Goal: Check status: Check status

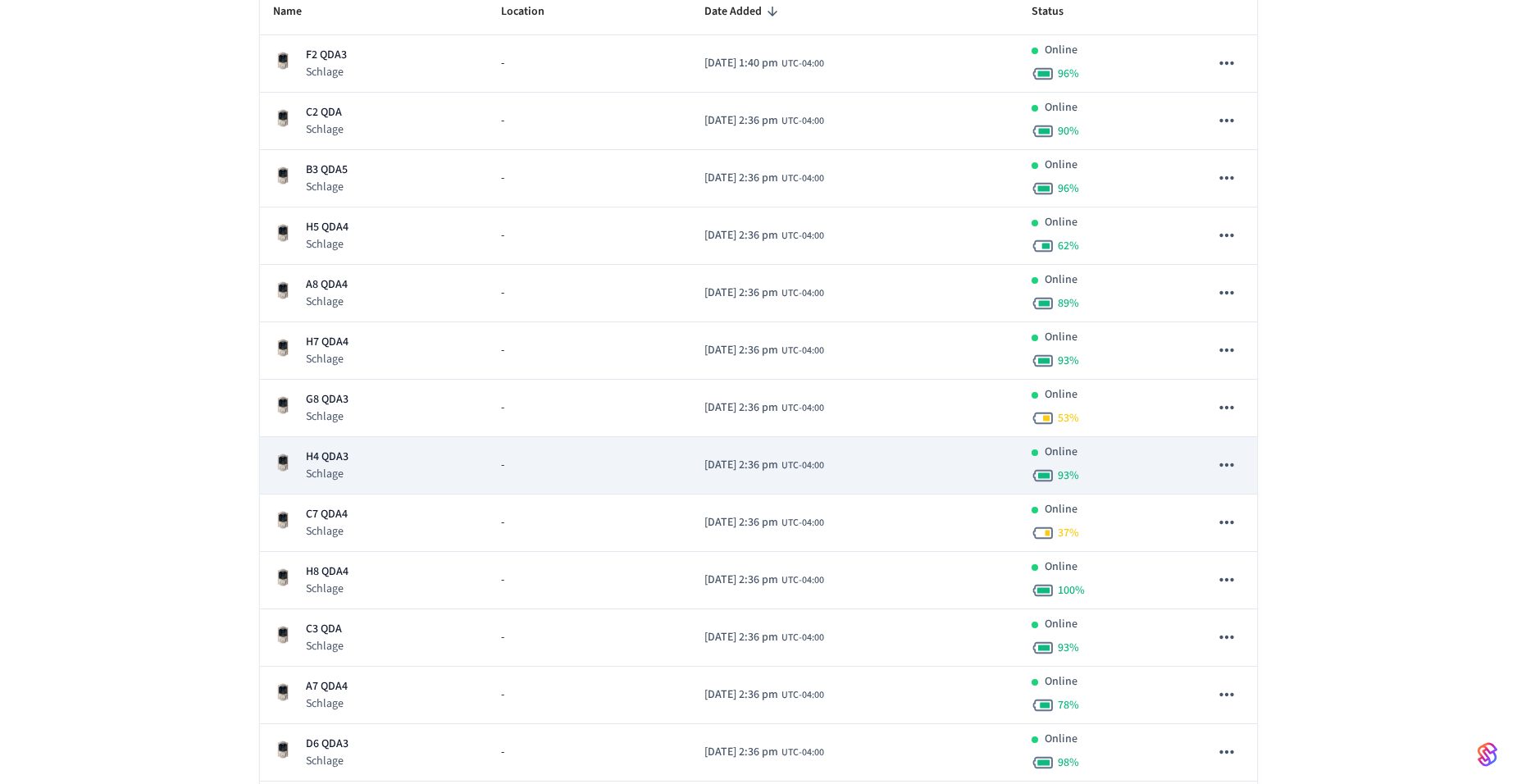
scroll to position [328, 0]
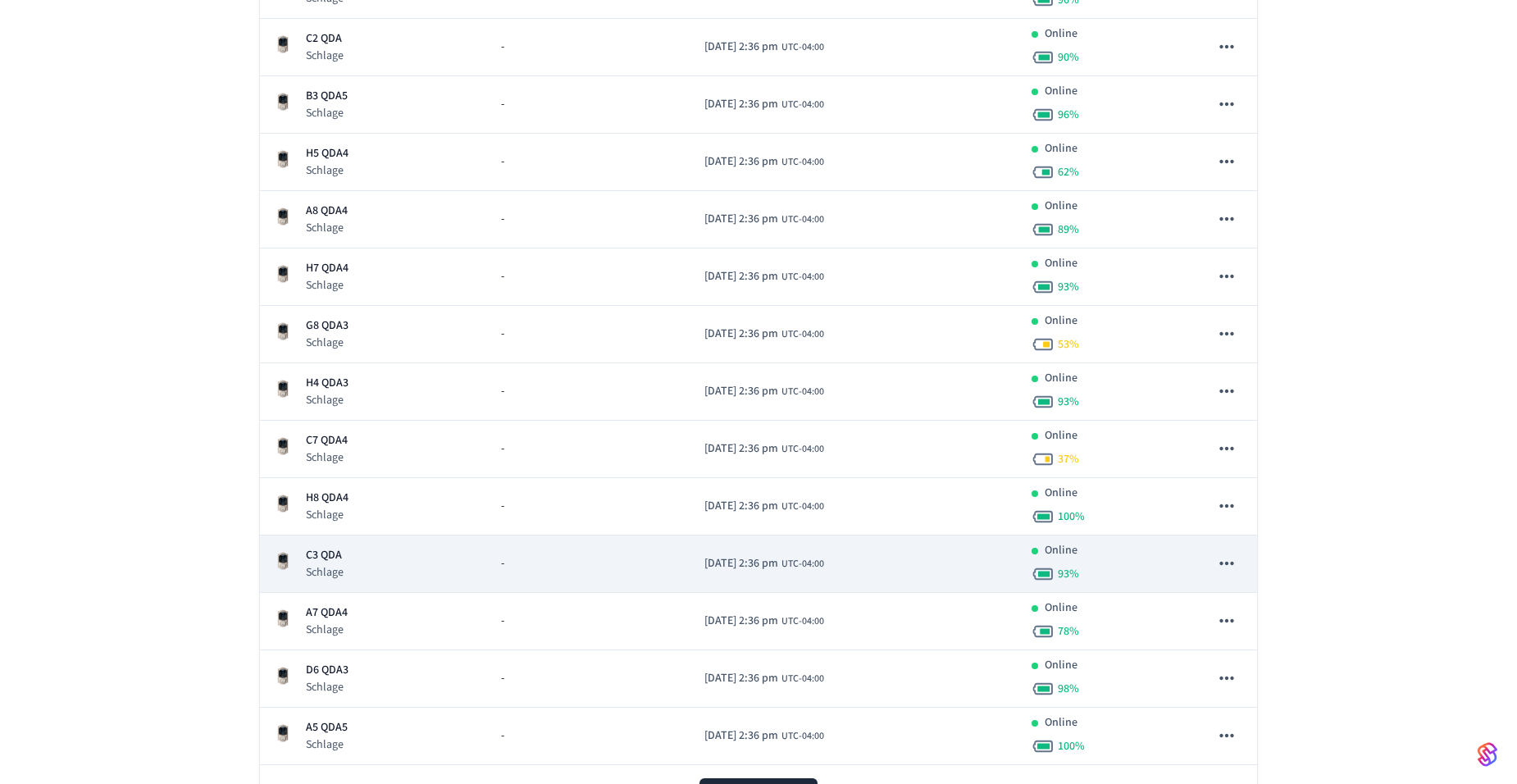
click at [336, 551] on p "C3 QDA" at bounding box center [325, 556] width 38 height 18
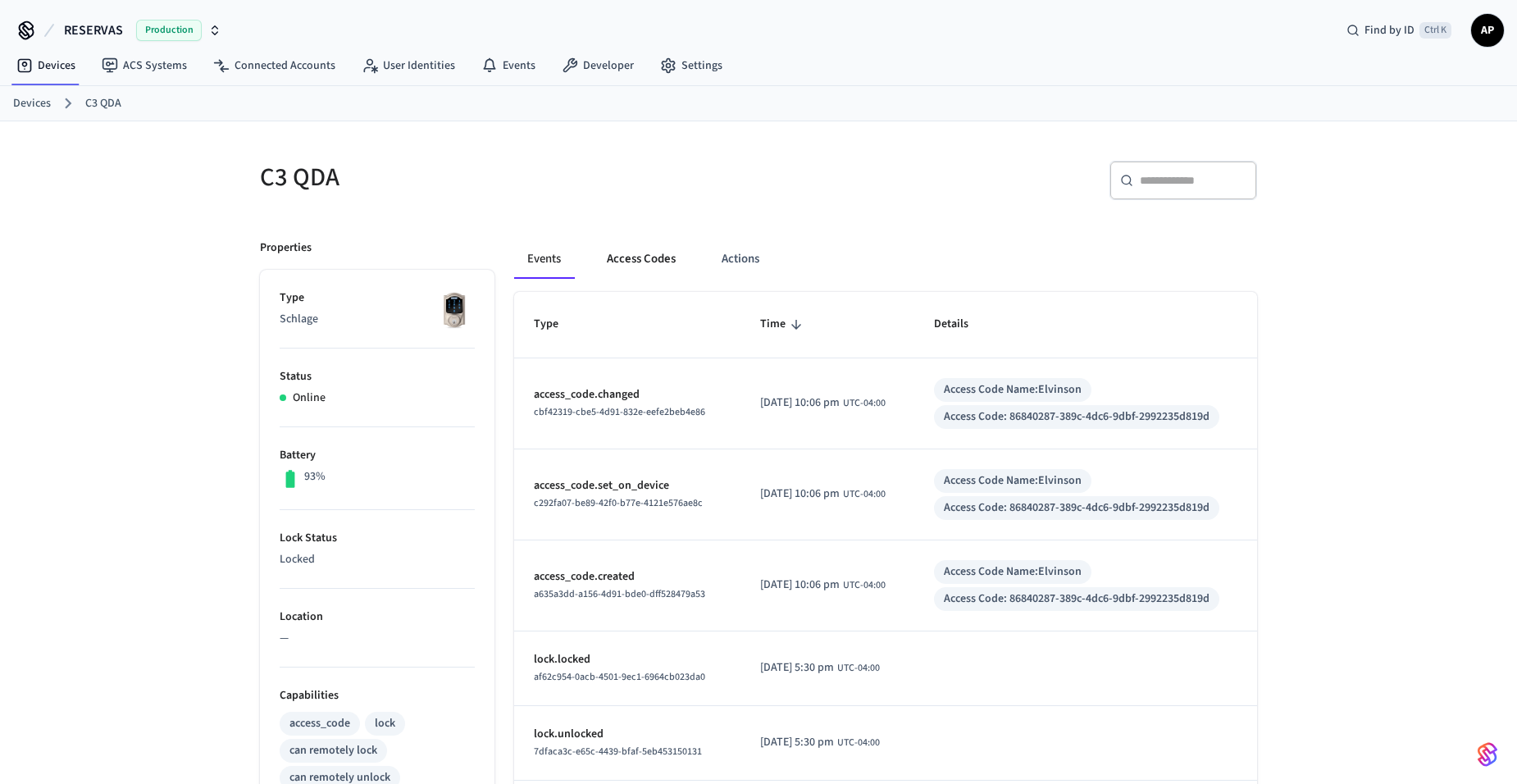
click at [659, 255] on button "Access Codes" at bounding box center [642, 259] width 95 height 39
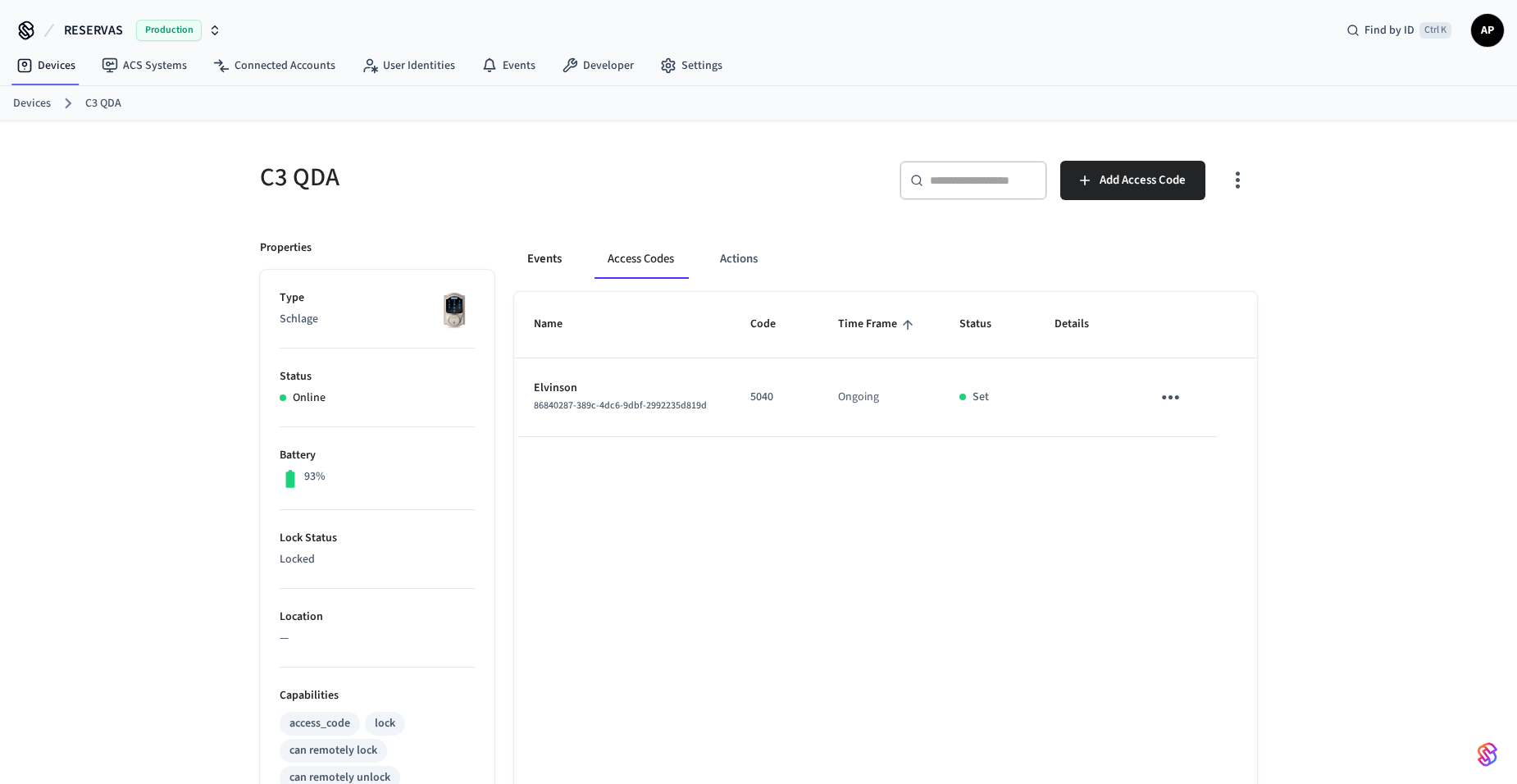
click at [560, 259] on button "Events" at bounding box center [544, 259] width 61 height 39
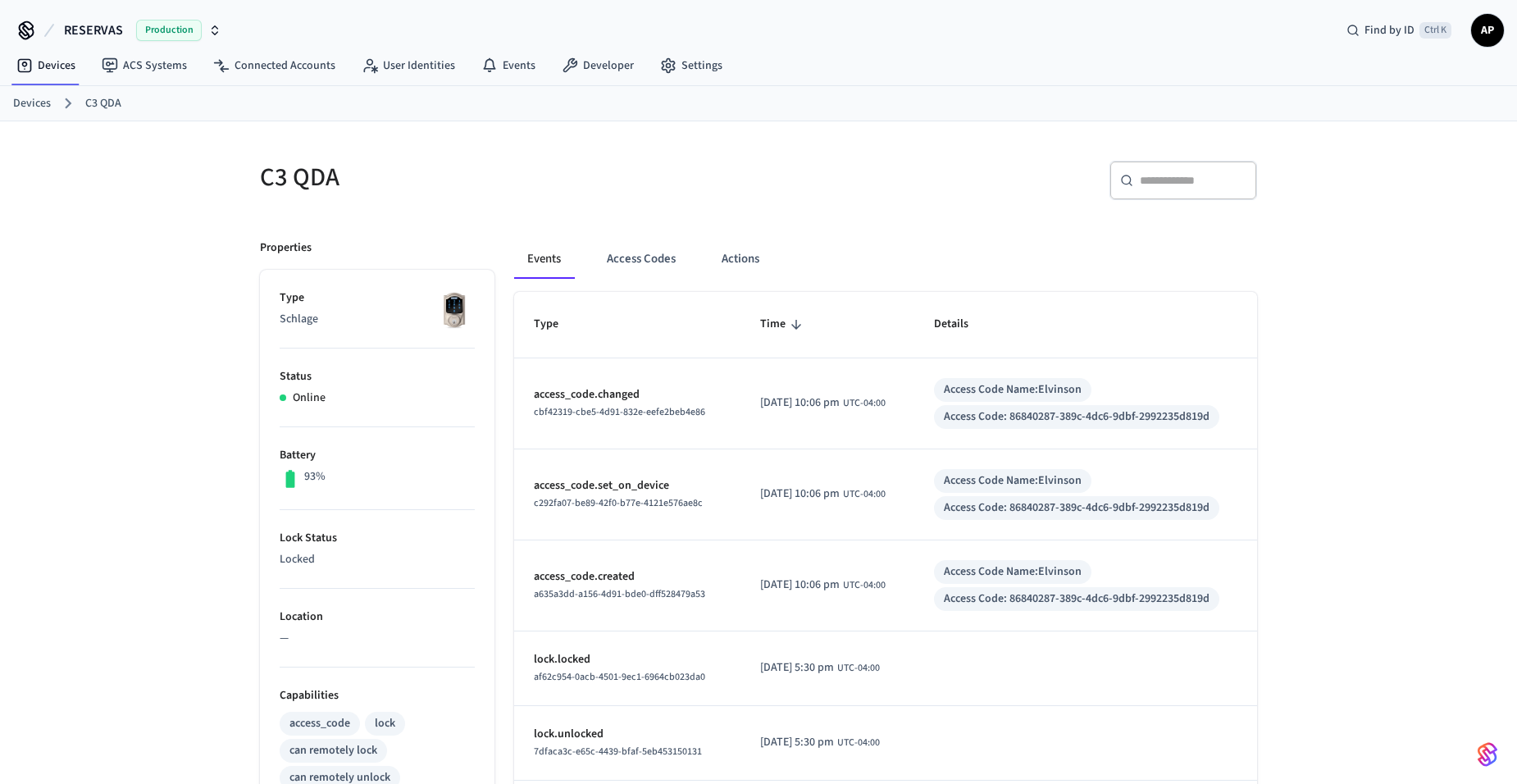
click at [28, 102] on link "Devices" at bounding box center [32, 104] width 38 height 18
